Goal: Task Accomplishment & Management: Complete application form

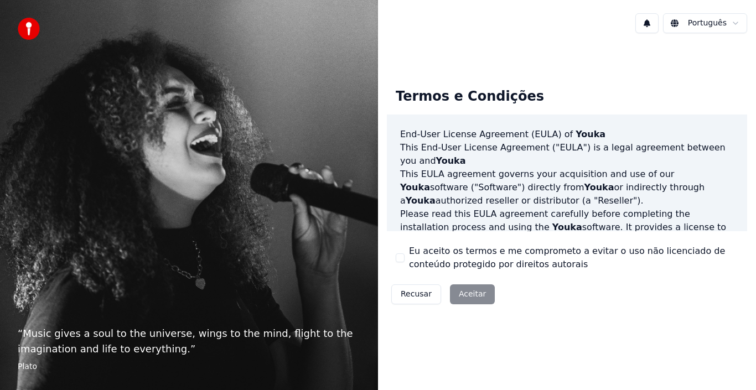
click at [464, 296] on div "Recusar Aceitar" at bounding box center [443, 294] width 112 height 29
click at [738, 21] on html "“ Music gives a soul to the universe, wings to the mind, flight to the imaginat…" at bounding box center [378, 195] width 756 height 390
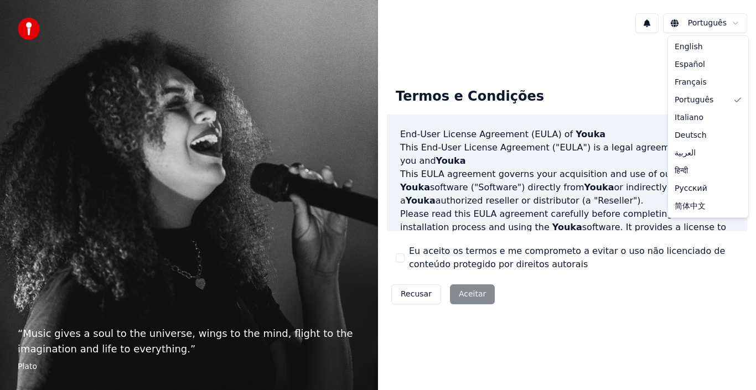
click at [719, 23] on html "“ Music gives a soul to the universe, wings to the mind, flight to the imaginat…" at bounding box center [378, 195] width 756 height 390
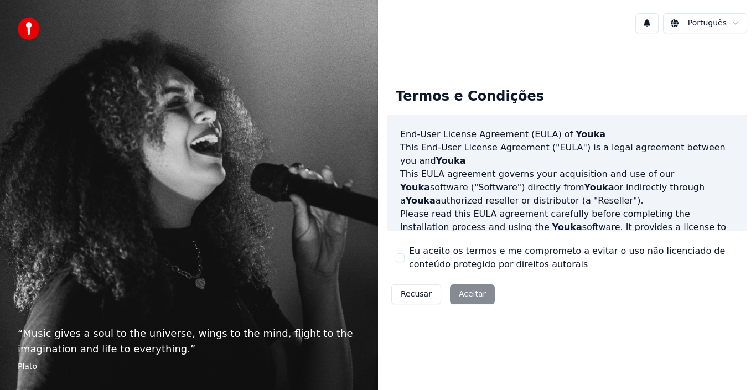
click at [468, 288] on div "Recusar Aceitar" at bounding box center [443, 294] width 112 height 29
click at [517, 315] on div "Termos e Condições End-User License Agreement ([PERSON_NAME]) of Youka This End…" at bounding box center [567, 194] width 378 height 248
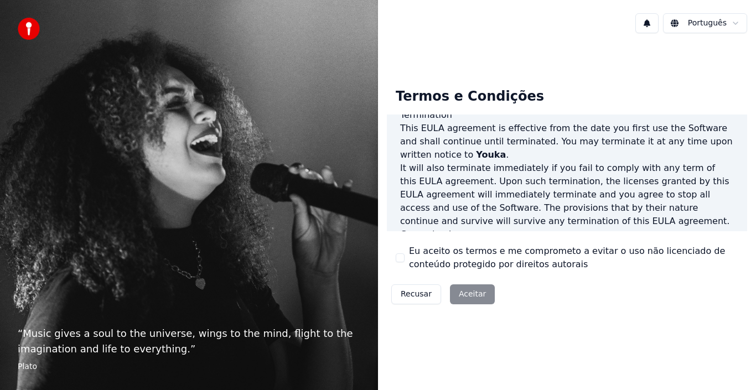
scroll to position [760, 0]
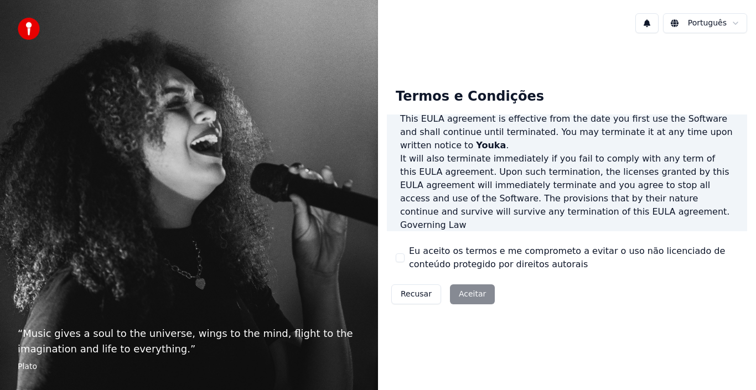
click at [479, 296] on div "Recusar Aceitar" at bounding box center [443, 294] width 112 height 29
click at [512, 232] on p "This [PERSON_NAME] agreement, and any dispute arising out of or in connection w…" at bounding box center [567, 252] width 334 height 40
click at [493, 269] on label "Eu aceito os termos e me comprometo a evitar o uso não licenciado de conteúdo p…" at bounding box center [574, 258] width 330 height 27
click at [405, 262] on button "Eu aceito os termos e me comprometo a evitar o uso não licenciado de conteúdo p…" at bounding box center [400, 258] width 9 height 9
click at [474, 298] on button "Aceitar" at bounding box center [472, 295] width 45 height 20
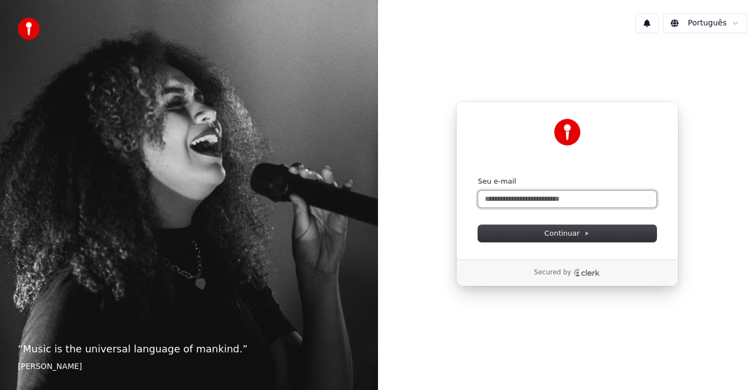
click at [538, 198] on input "Seu e-mail" at bounding box center [567, 199] width 178 height 17
